Goal: Contribute content

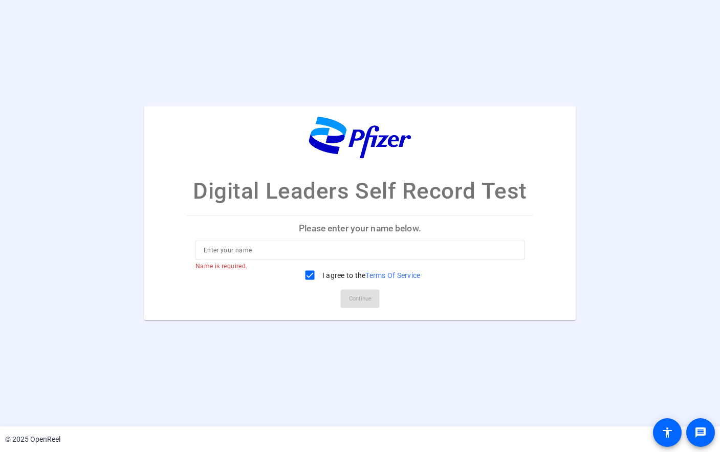
click at [342, 249] on input at bounding box center [360, 250] width 313 height 12
type input "[PERSON_NAME]"
click at [360, 299] on span "Continue" at bounding box center [360, 298] width 23 height 15
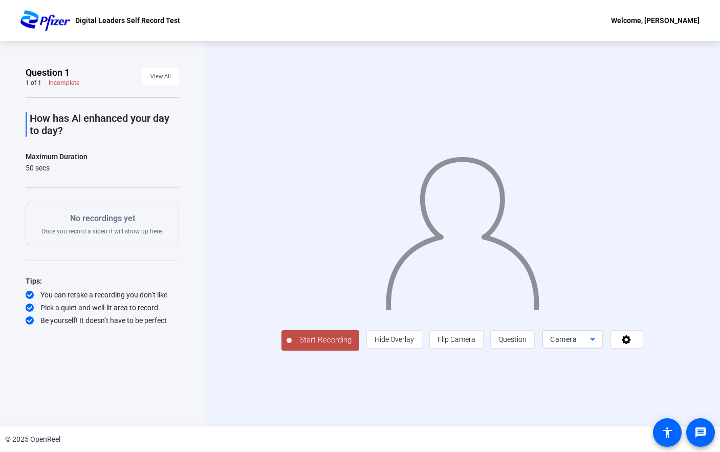
click at [599, 345] on icon at bounding box center [593, 339] width 12 height 12
click at [539, 386] on div at bounding box center [360, 226] width 720 height 452
click at [64, 131] on p "How has Ai enhanced your day to day?" at bounding box center [104, 124] width 149 height 25
drag, startPoint x: 75, startPoint y: 131, endPoint x: 9, endPoint y: 122, distance: 66.6
click at [9, 122] on div "Question 1 1 of 1 Incomplete View All How has Ai enhanced your day to day? Maxi…" at bounding box center [102, 233] width 205 height 385
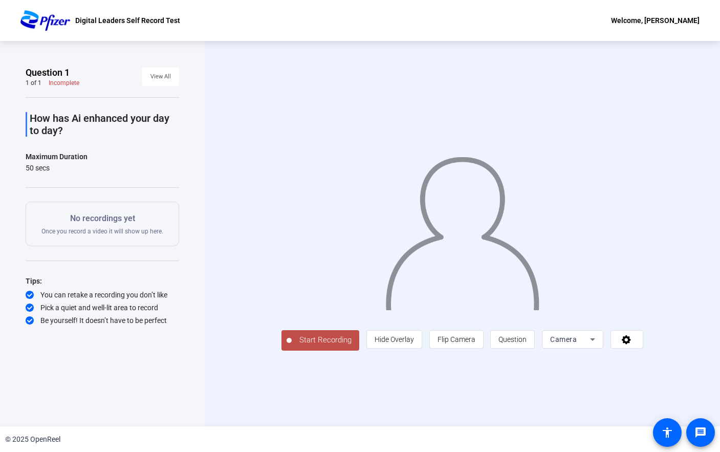
drag, startPoint x: 9, startPoint y: 122, endPoint x: 59, endPoint y: 136, distance: 52.2
click at [59, 136] on p "How has Ai enhanced your day to day?" at bounding box center [104, 124] width 149 height 25
click at [133, 398] on div "Question 1 1 of 1 Incomplete View All How has Ai enhanced your day to day? Maxi…" at bounding box center [103, 234] width 154 height 334
drag, startPoint x: 603, startPoint y: 405, endPoint x: 571, endPoint y: 400, distance: 32.1
click at [603, 405] on div "Start Recording person Hide Overlay flip Flip Camera question_mark Question Cam…" at bounding box center [462, 233] width 515 height 385
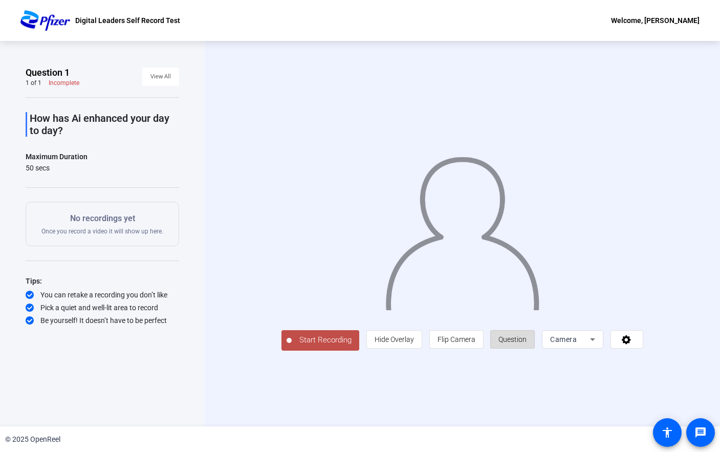
click at [527, 343] on span "Question" at bounding box center [512, 339] width 28 height 8
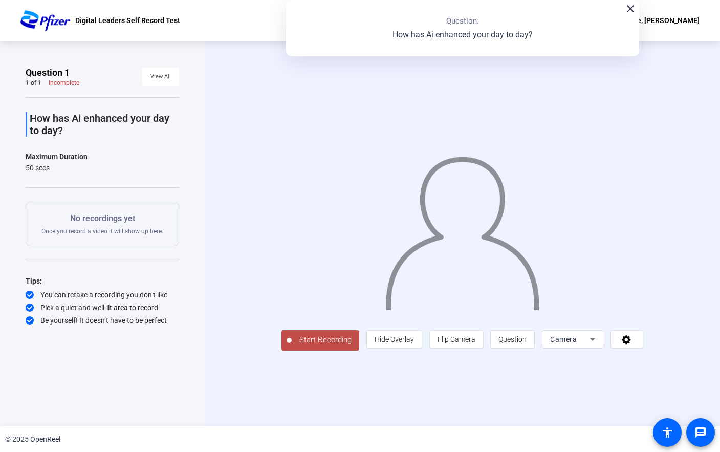
click at [533, 412] on div "Start Recording person Hide Overlay flip Flip Camera question_mark Question Cam…" at bounding box center [462, 233] width 515 height 385
click at [292, 346] on span "Start Recording" at bounding box center [326, 340] width 68 height 12
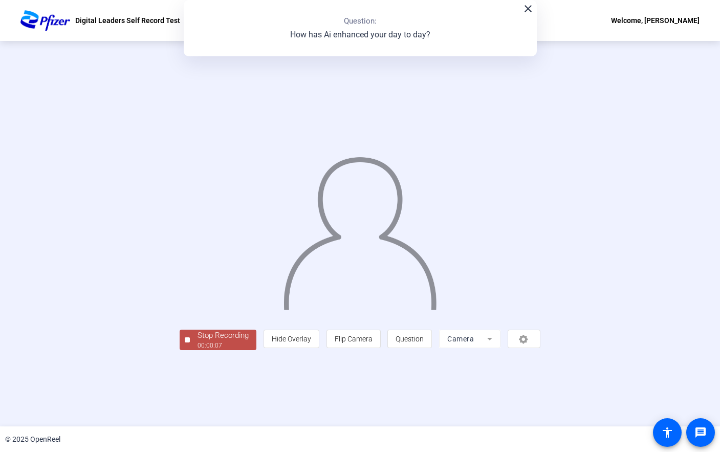
click at [198, 341] on div "Stop Recording" at bounding box center [223, 336] width 51 height 12
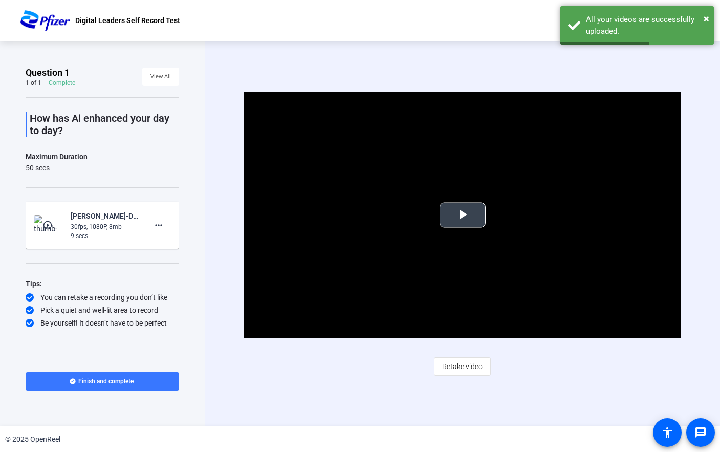
click at [463, 215] on span "Video Player" at bounding box center [463, 215] width 0 height 0
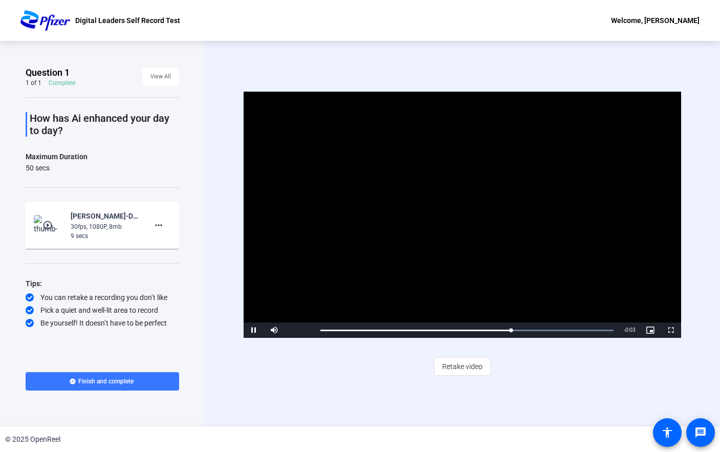
click at [337, 386] on div "Video Player is loading. Play Video Pause Mute Current Time 0:05 / Duration 0:0…" at bounding box center [462, 233] width 515 height 385
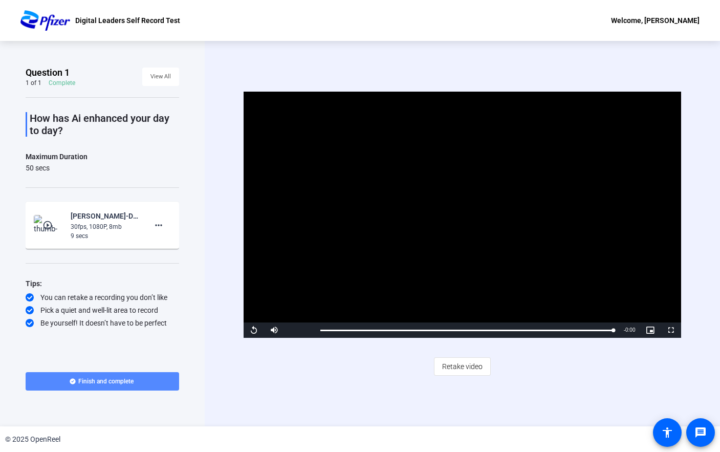
click at [110, 380] on span "Finish and complete" at bounding box center [105, 381] width 55 height 8
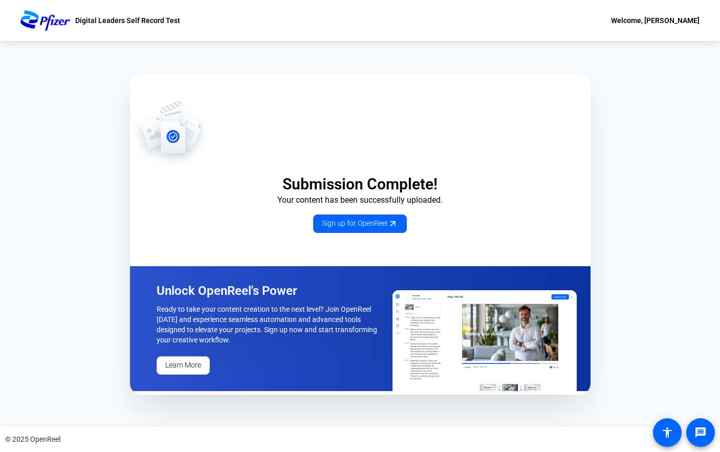
click at [622, 431] on div "© 2025 OpenReel" at bounding box center [360, 439] width 720 height 26
click at [192, 227] on div "Submission Complete! Your content has been successfully uploaded. Sign up for O…" at bounding box center [360, 166] width 461 height 133
